Goal: Information Seeking & Learning: Learn about a topic

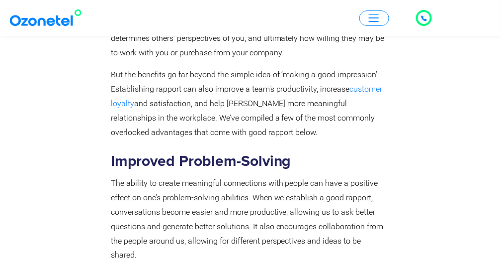
scroll to position [2961, 0]
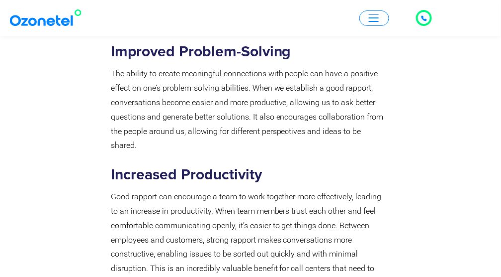
click at [111, 167] on strong "Increased Productivity" at bounding box center [186, 174] width 151 height 15
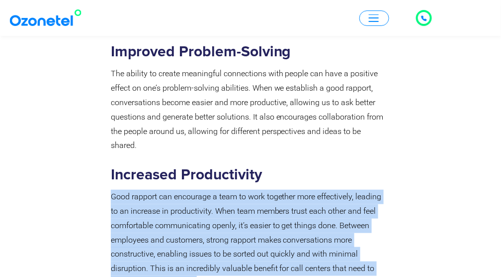
drag, startPoint x: 109, startPoint y: 114, endPoint x: 227, endPoint y: 199, distance: 145.4
click at [227, 199] on div "The Advantages of Good Rapport In business contexts, rapport building is essent…" at bounding box center [249, 262] width 287 height 848
copy p "Good rapport can encourage a team to work together more effectively, leading to…"
click at [269, 200] on p "Good rapport can encourage a team to work together more effectively, leading to…" at bounding box center [249, 240] width 277 height 100
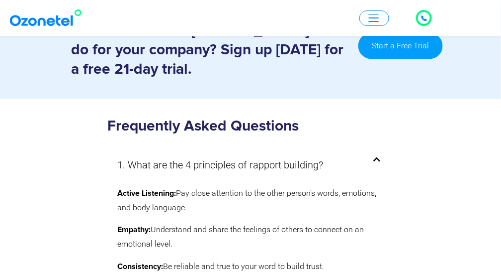
scroll to position [6378, 0]
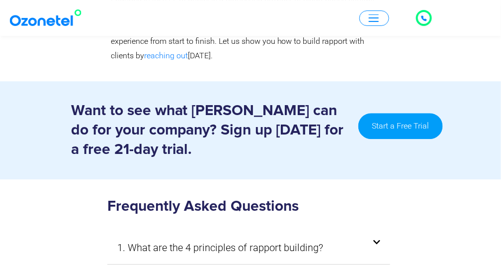
scroll to position [6311, 0]
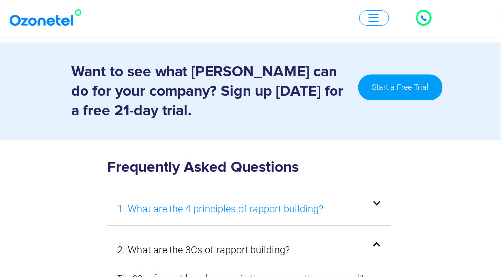
click at [212, 199] on link "1. What are the 4 principles of rapport building?" at bounding box center [220, 208] width 206 height 18
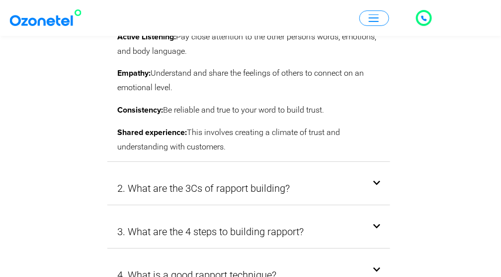
scroll to position [6510, 0]
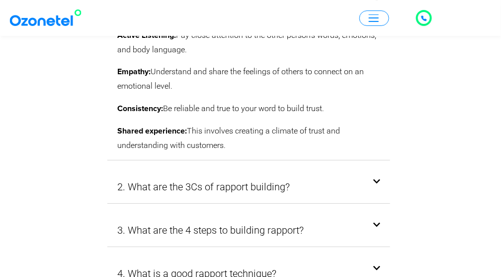
click at [268, 213] on div "3. What are the 4 steps to building rapport?" at bounding box center [248, 229] width 283 height 33
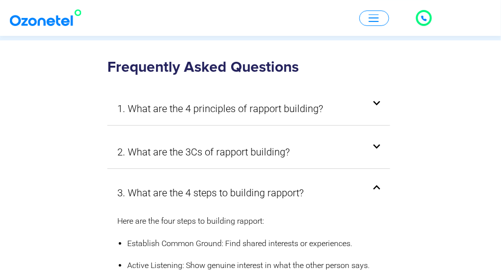
scroll to position [6411, 0]
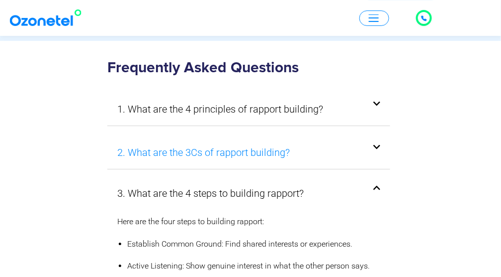
click at [260, 143] on link "2. What are the 3Cs of rapport building?" at bounding box center [203, 152] width 173 height 18
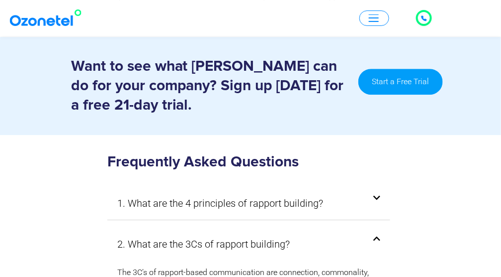
scroll to position [6311, 0]
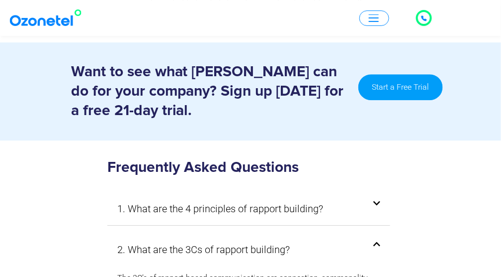
click at [263, 192] on div "1. What are the 4 principles of rapport building?" at bounding box center [248, 208] width 283 height 33
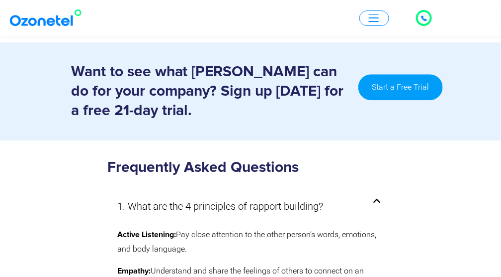
drag, startPoint x: 116, startPoint y: 142, endPoint x: 252, endPoint y: 249, distance: 172.5
copy div "Active Listening: Pay close attention to the other person’s words, emotions, an…"
